Goal: Information Seeking & Learning: Find specific fact

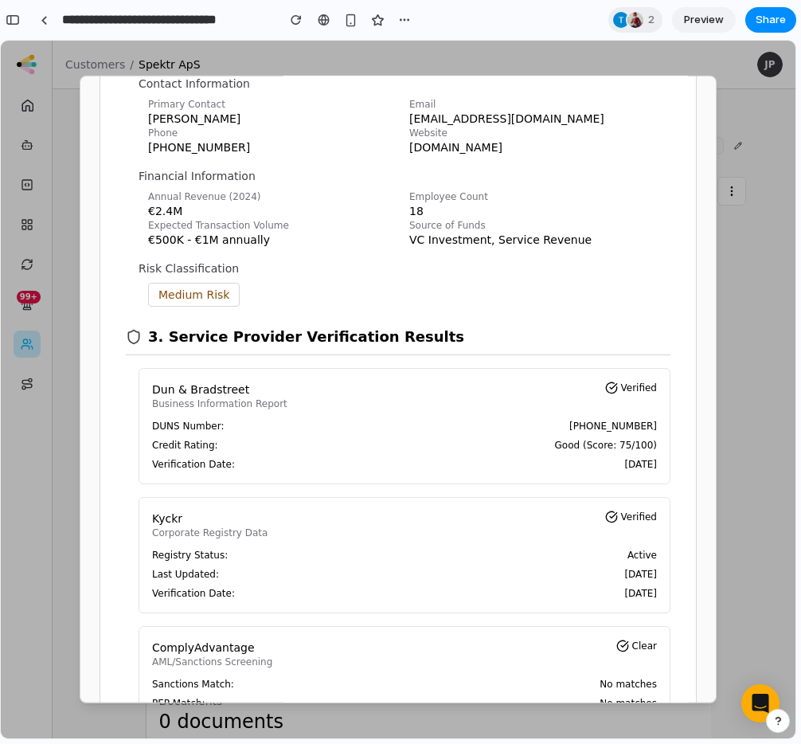
scroll to position [456, 0]
drag, startPoint x: 631, startPoint y: 438, endPoint x: 194, endPoint y: 431, distance: 437.1
click at [194, 431] on div "Dun & [PERSON_NAME] Business Information Report Verified DUNS Number: [PHONE_NU…" at bounding box center [405, 425] width 532 height 116
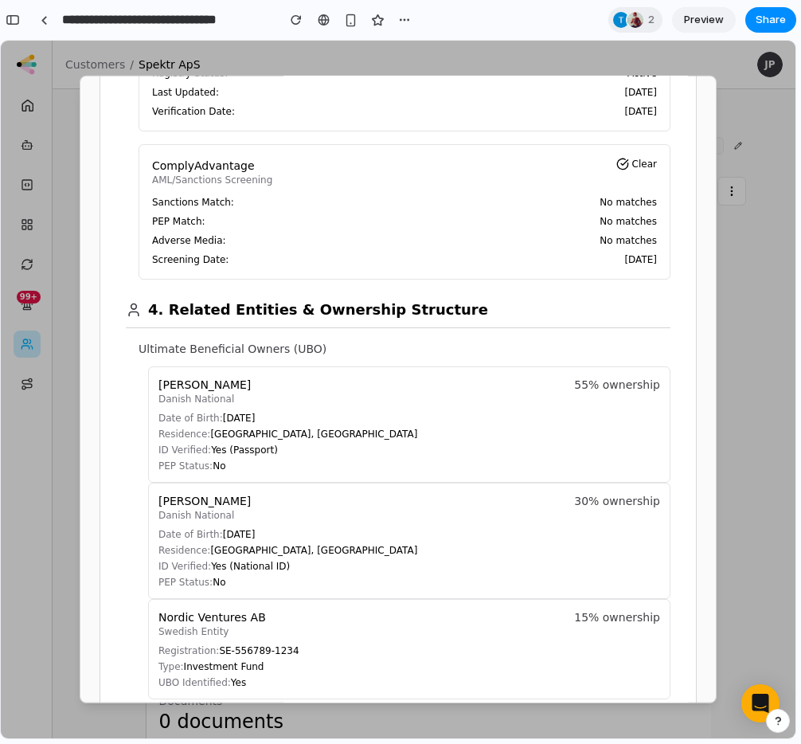
scroll to position [935, 0]
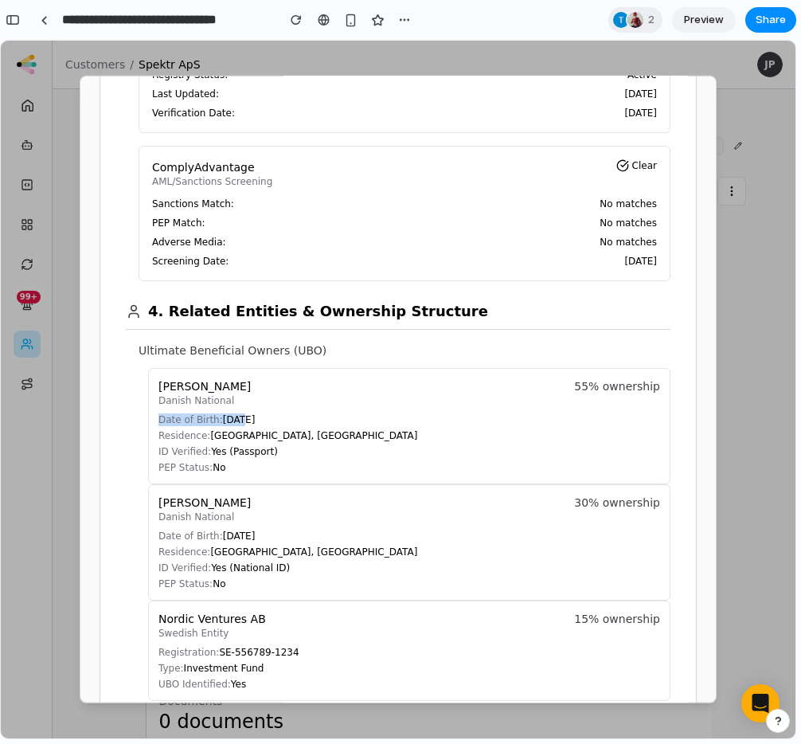
drag, startPoint x: 206, startPoint y: 423, endPoint x: 236, endPoint y: 422, distance: 30.3
click at [236, 422] on div "[PERSON_NAME] Danish National 55% ownership Date of Birth: [DEMOGRAPHIC_DATA] R…" at bounding box center [409, 426] width 522 height 116
drag, startPoint x: 272, startPoint y: 422, endPoint x: 287, endPoint y: 418, distance: 15.6
click at [272, 422] on p "Date of Birth: [DEMOGRAPHIC_DATA]" at bounding box center [409, 419] width 502 height 13
drag, startPoint x: 232, startPoint y: 419, endPoint x: 221, endPoint y: 421, distance: 11.4
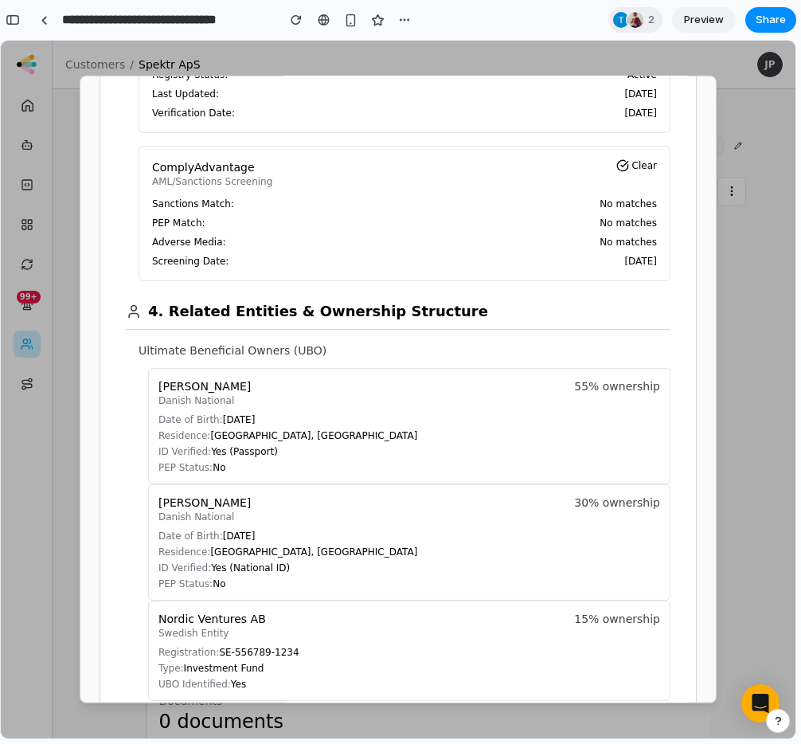
click at [221, 421] on p "Date of Birth: [DEMOGRAPHIC_DATA]" at bounding box center [409, 419] width 502 height 13
click at [158, 422] on span "Date of Birth:" at bounding box center [190, 419] width 64 height 11
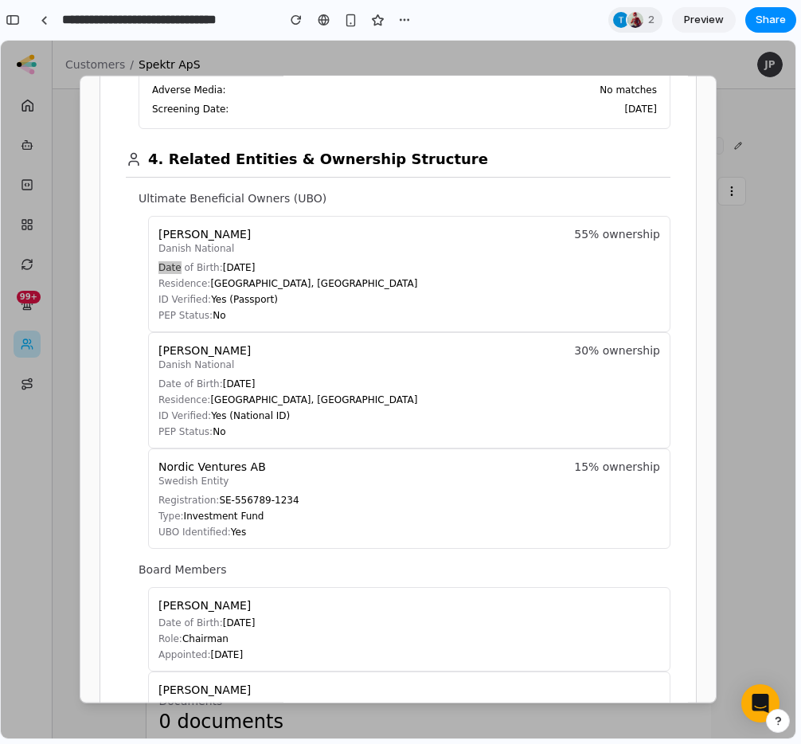
scroll to position [1086, 0]
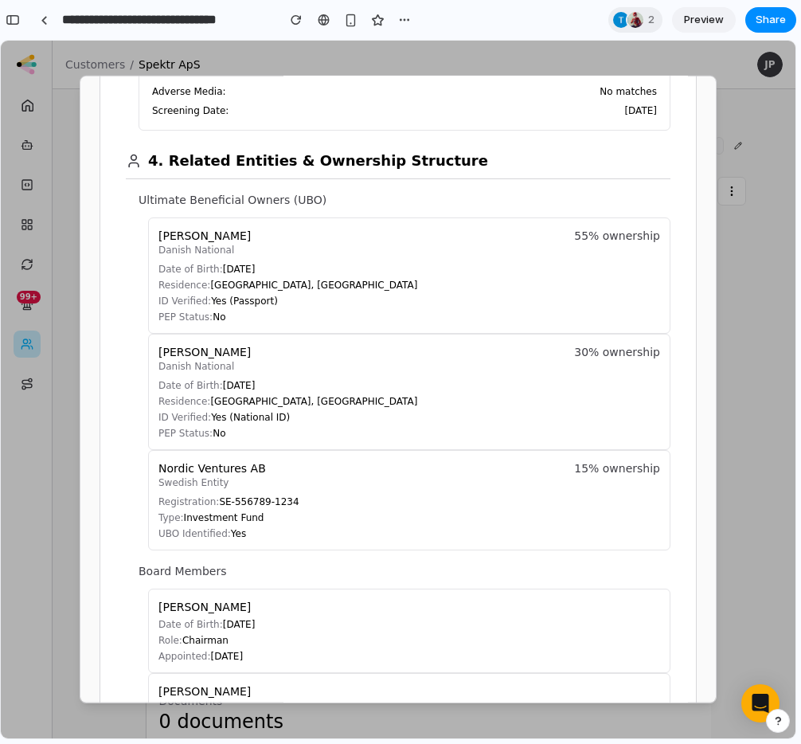
drag, startPoint x: 198, startPoint y: 389, endPoint x: 179, endPoint y: 388, distance: 19.2
click at [197, 389] on span "Date of Birth:" at bounding box center [190, 385] width 64 height 11
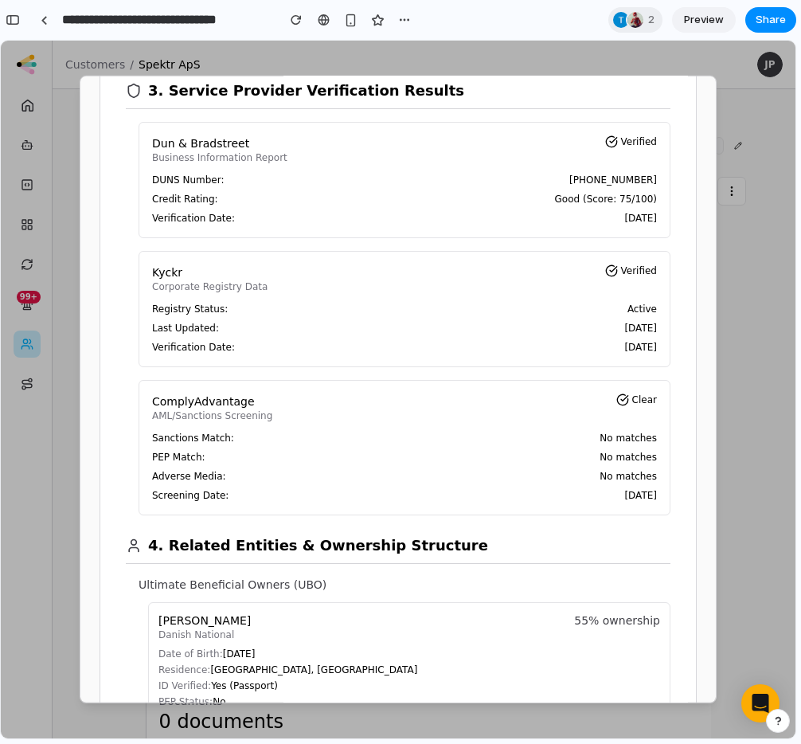
scroll to position [541, 0]
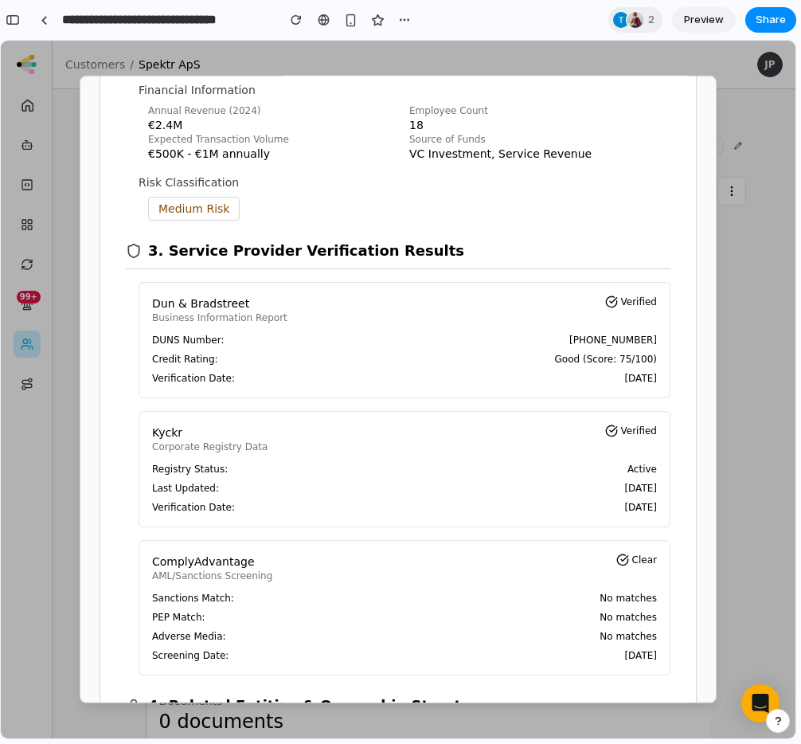
click at [185, 360] on span "Credit Rating:" at bounding box center [185, 359] width 66 height 13
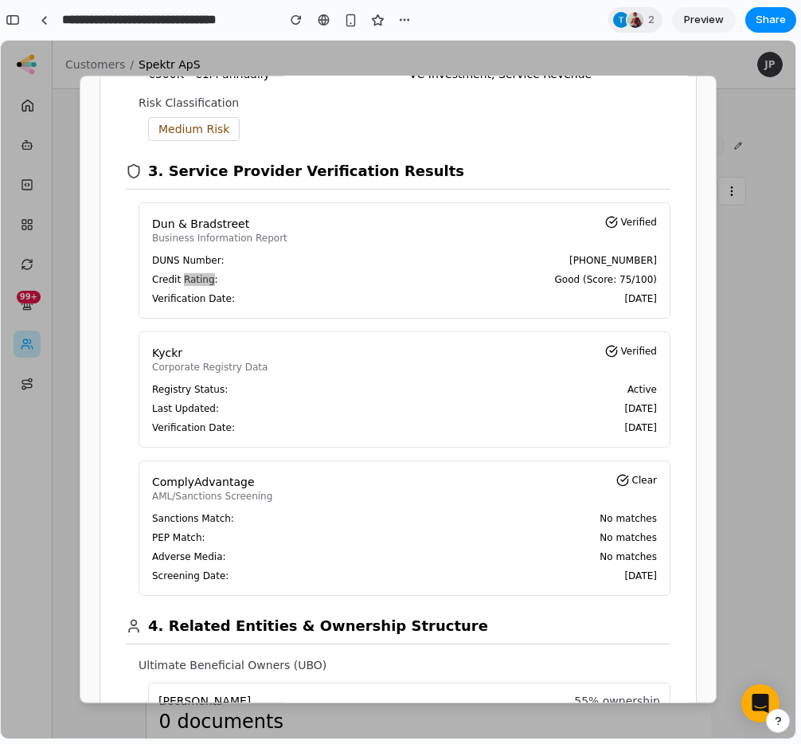
scroll to position [578, 0]
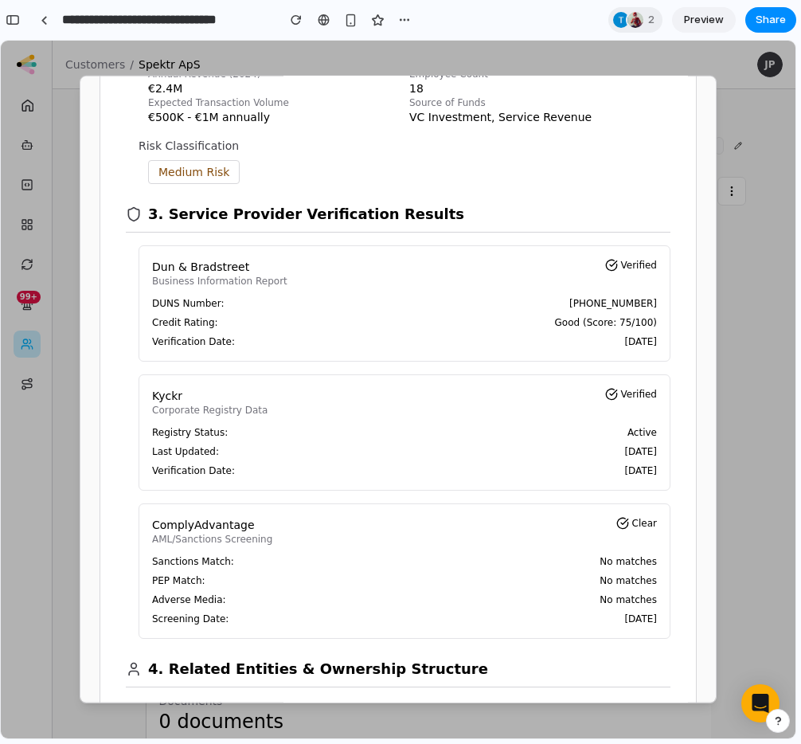
click at [180, 318] on span "Credit Rating:" at bounding box center [185, 322] width 66 height 13
click at [208, 445] on span "Last Updated:" at bounding box center [185, 451] width 67 height 13
click at [173, 434] on span "Registry Status:" at bounding box center [190, 432] width 76 height 13
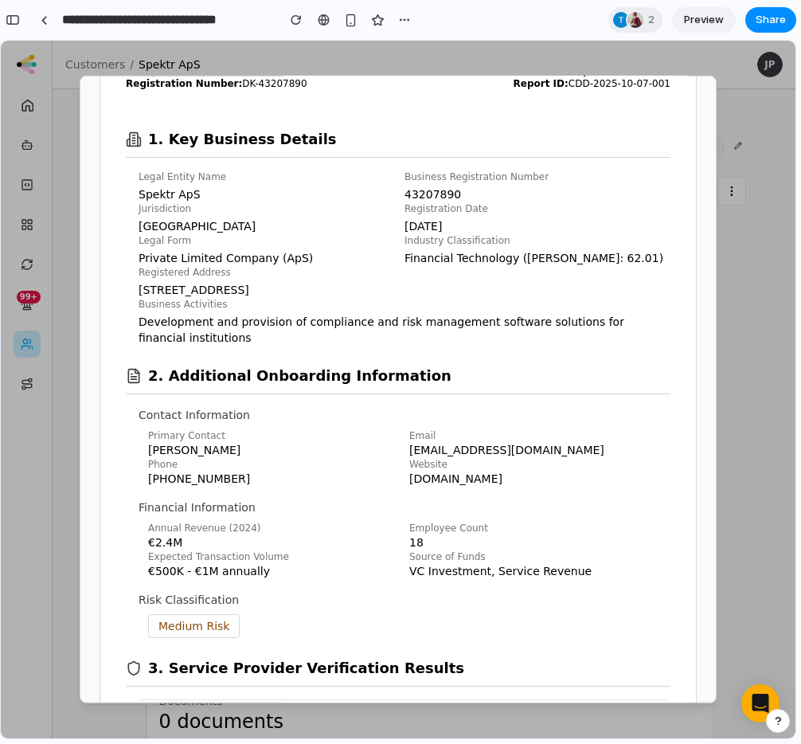
scroll to position [0, 0]
